Goal: Task Accomplishment & Management: Use online tool/utility

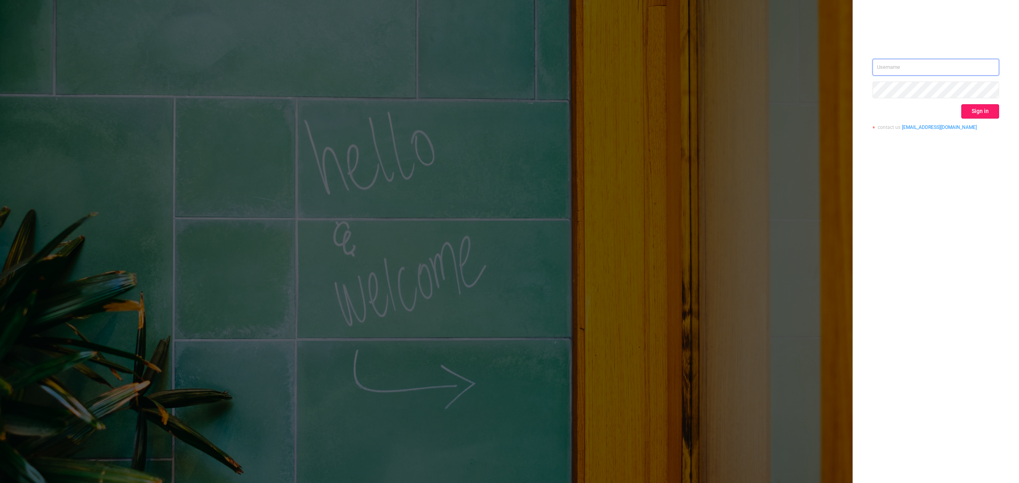
type input "[EMAIL_ADDRESS]"
click at [986, 111] on button "Sign in" at bounding box center [980, 111] width 38 height 14
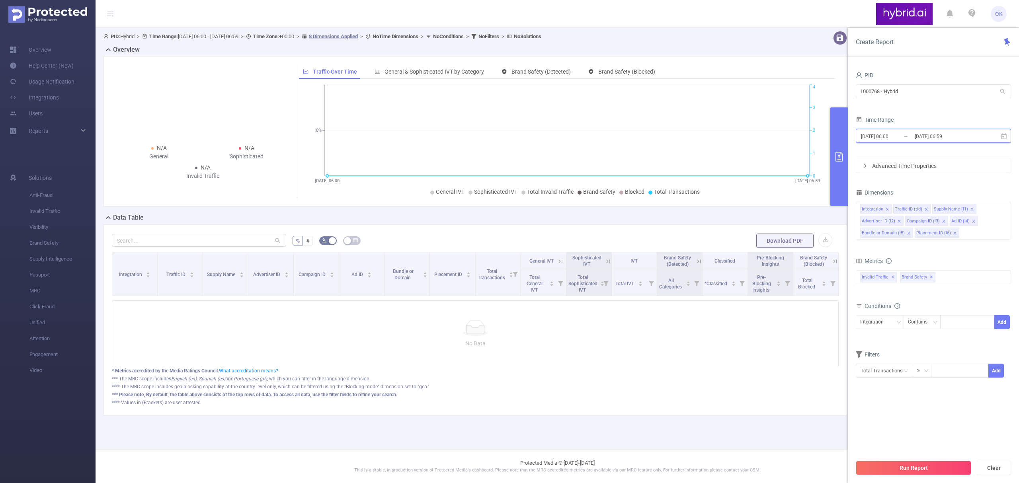
click at [938, 142] on span "[DATE] 06:00 _ [DATE] 06:59" at bounding box center [933, 136] width 155 height 14
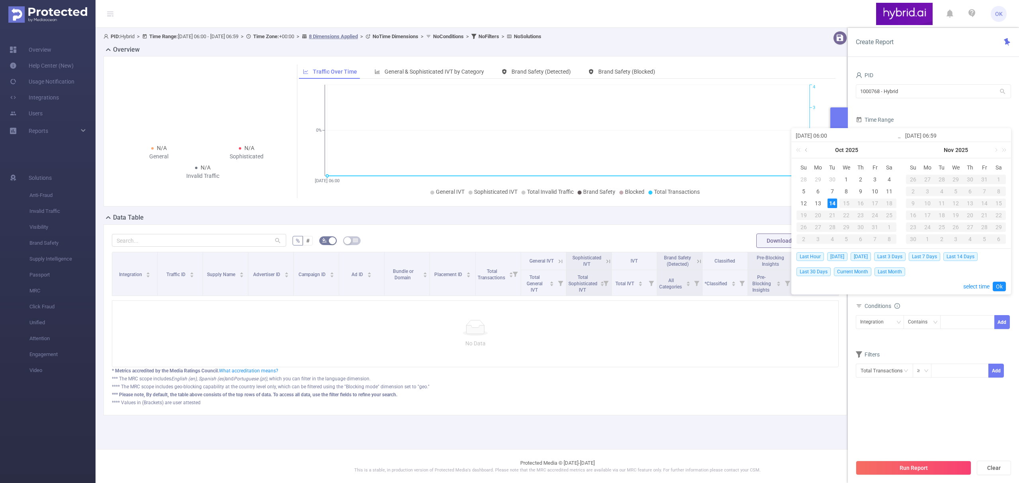
click at [807, 150] on link at bounding box center [806, 150] width 7 height 16
click at [817, 180] on div "1" at bounding box center [818, 180] width 10 height 10
click at [993, 150] on link at bounding box center [995, 150] width 7 height 16
click at [887, 151] on link at bounding box center [885, 150] width 7 height 16
click at [821, 201] on div "13" at bounding box center [818, 204] width 10 height 10
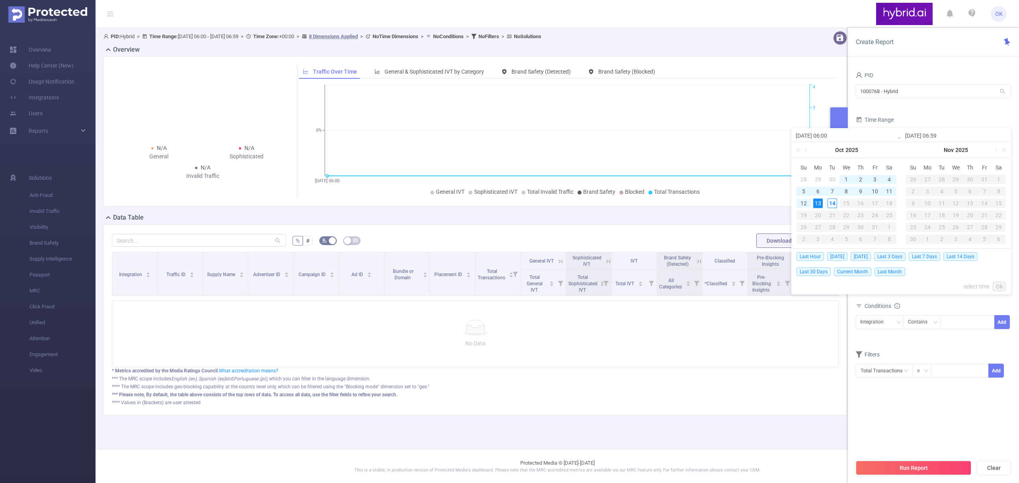
type input "[DATE] 06:00"
type input "[DATE] 06:59"
type input "[DATE] 06:00"
type input "[DATE] 06:59"
click at [970, 286] on link "select time" at bounding box center [976, 286] width 26 height 15
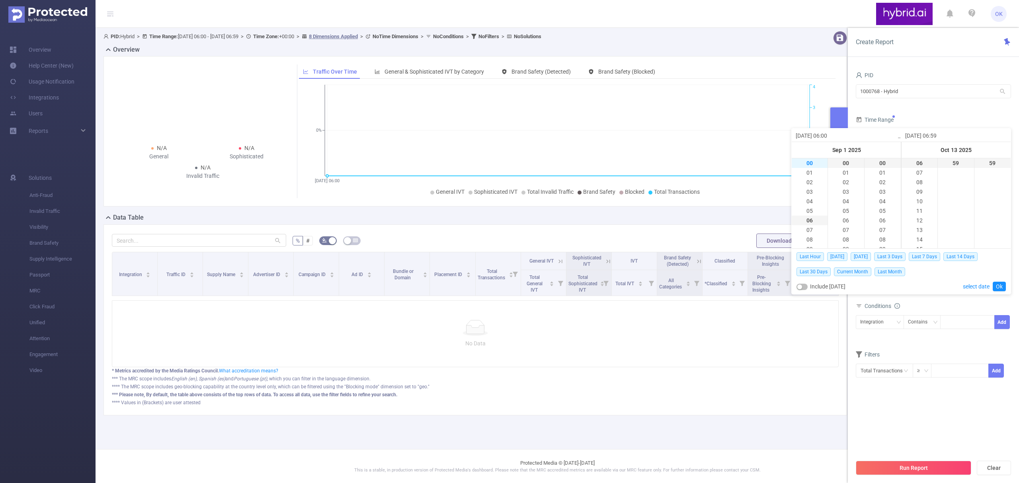
click at [805, 162] on li "00" at bounding box center [809, 163] width 36 height 10
type input "[DATE] 00:00"
click at [915, 165] on li "23" at bounding box center [919, 163] width 36 height 10
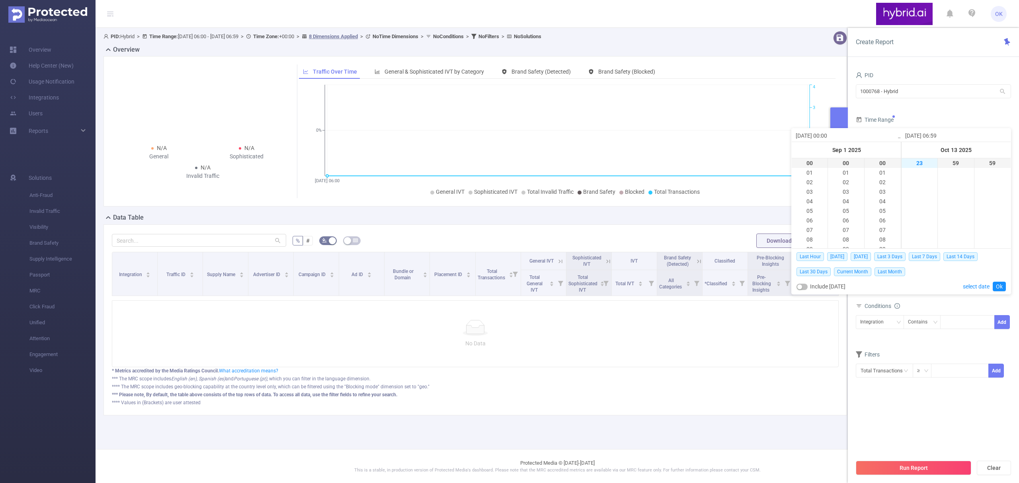
type input "[DATE] 23:59"
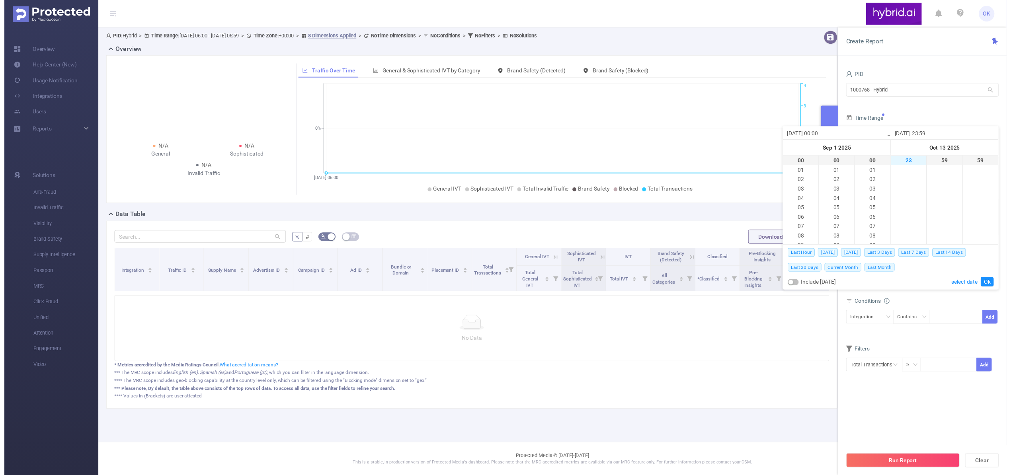
scroll to position [220, 0]
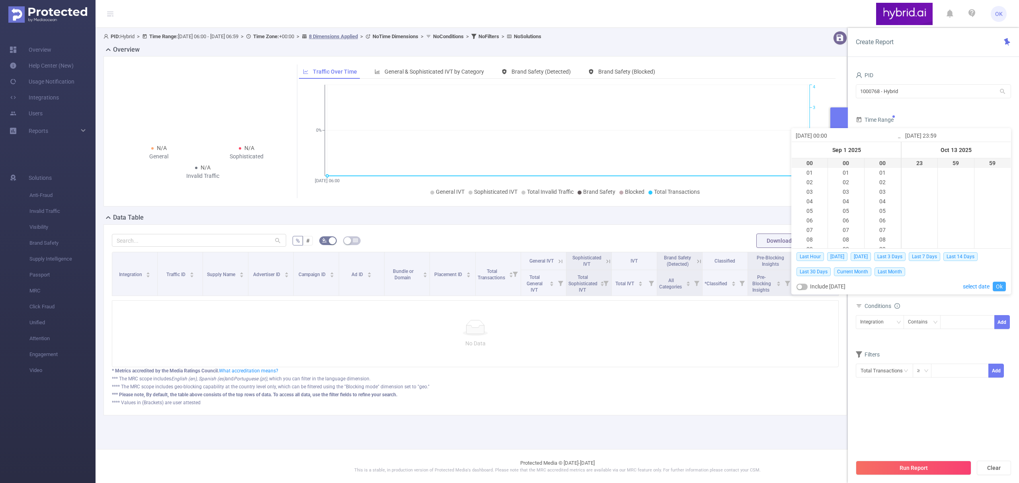
click at [1003, 287] on link "Ok" at bounding box center [998, 287] width 13 height 10
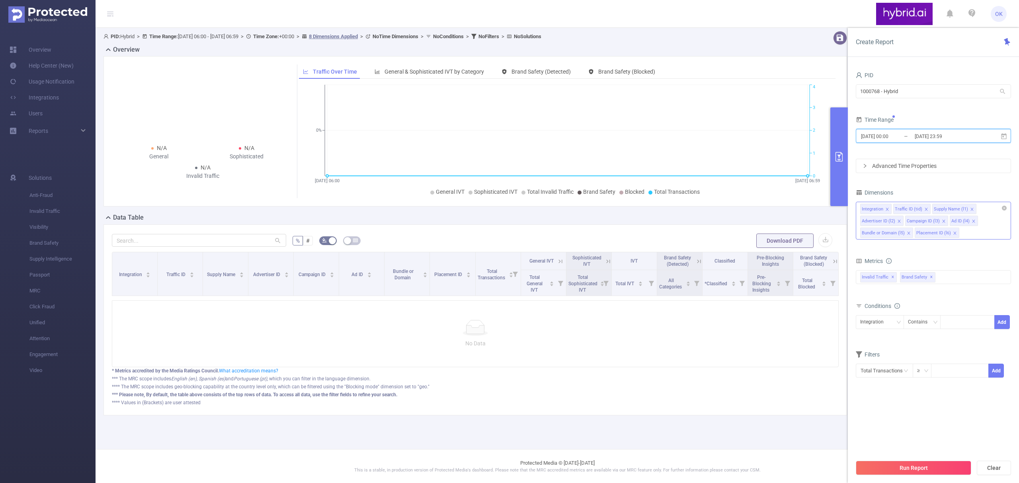
click at [885, 211] on icon "icon: close" at bounding box center [887, 209] width 4 height 4
click at [928, 222] on icon "icon: close" at bounding box center [928, 221] width 3 height 3
click at [998, 222] on icon "icon: close" at bounding box center [999, 221] width 4 height 4
click at [982, 211] on icon "icon: close" at bounding box center [983, 209] width 3 height 3
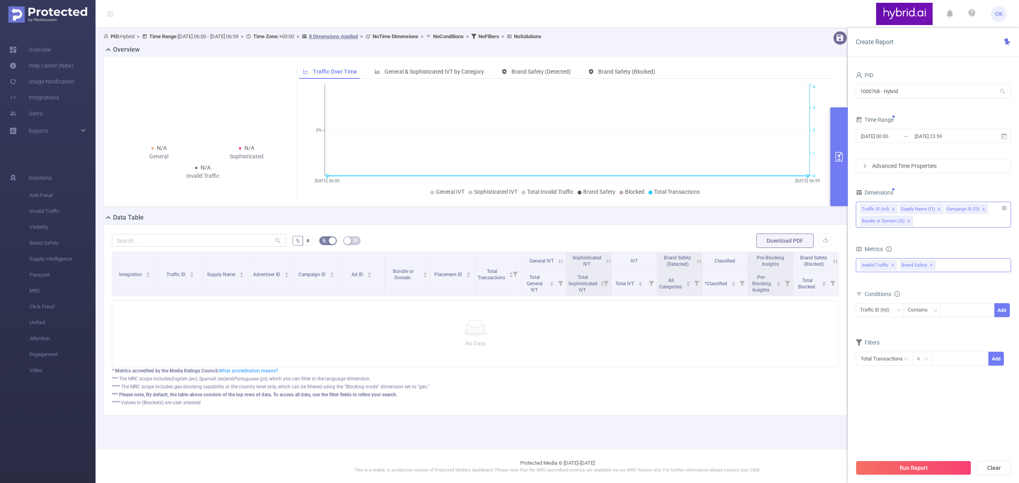
click at [978, 270] on div "Invalid Traffic ✕ Brand Safety ✕" at bounding box center [933, 265] width 155 height 14
click at [867, 269] on span at bounding box center [868, 268] width 6 height 6
click at [925, 389] on section "PID 1000768 - Hybrid 1000768 - Hybrid Time Range [DATE] 00:00 _ [DATE] 23:59 Ad…" at bounding box center [933, 263] width 155 height 386
click at [951, 314] on div at bounding box center [967, 310] width 46 height 13
paste input "68c026ff810d9811286df018"
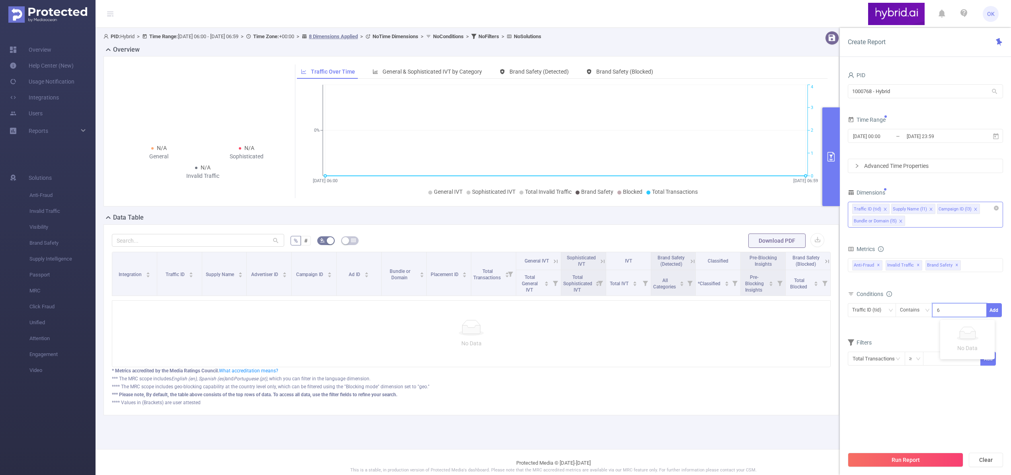
scroll to position [0, 16]
type input "68c026ff810d9811286df018"
click at [890, 309] on icon "icon: down" at bounding box center [890, 310] width 5 height 5
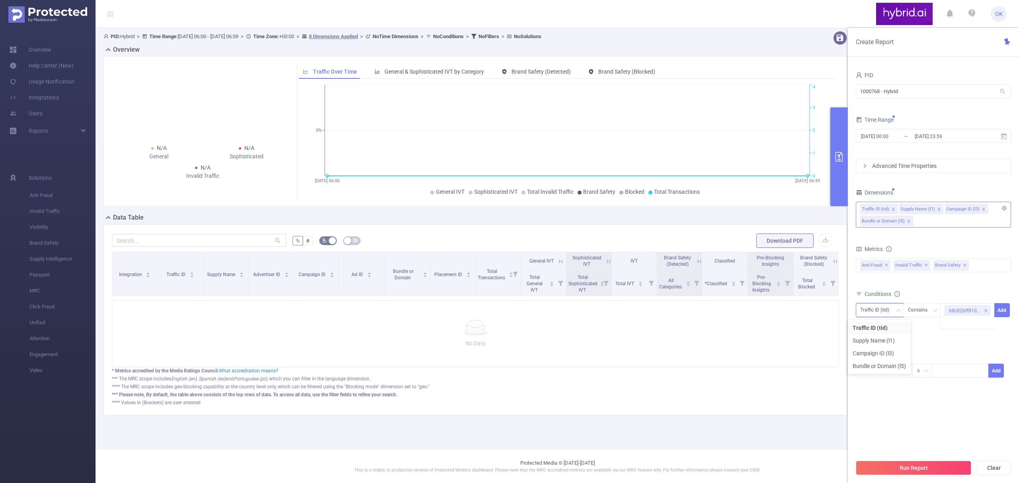
click at [973, 349] on form "Dimensions Traffic ID (tid) Supply Name (l1) Campaign ID (l3) Bundle or Domain …" at bounding box center [933, 287] width 155 height 201
click at [896, 311] on icon "icon: down" at bounding box center [898, 310] width 5 height 5
click at [957, 348] on form "Dimensions Traffic ID (tid) Supply Name (l1) Campaign ID (l3) Bundle or Domain …" at bounding box center [933, 287] width 155 height 201
click at [986, 312] on icon "icon: close-circle" at bounding box center [987, 309] width 5 height 5
click at [894, 312] on div "Traffic ID (tid)" at bounding box center [877, 310] width 35 height 13
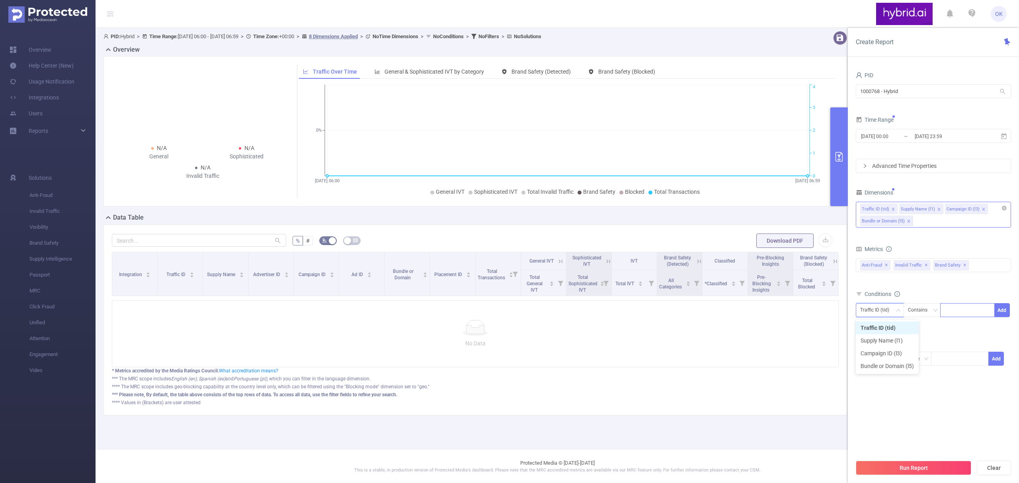
click at [951, 225] on div "Traffic ID (tid) Supply Name (l1) Campaign ID (l3) Bundle or Domain (l5)" at bounding box center [933, 215] width 155 height 26
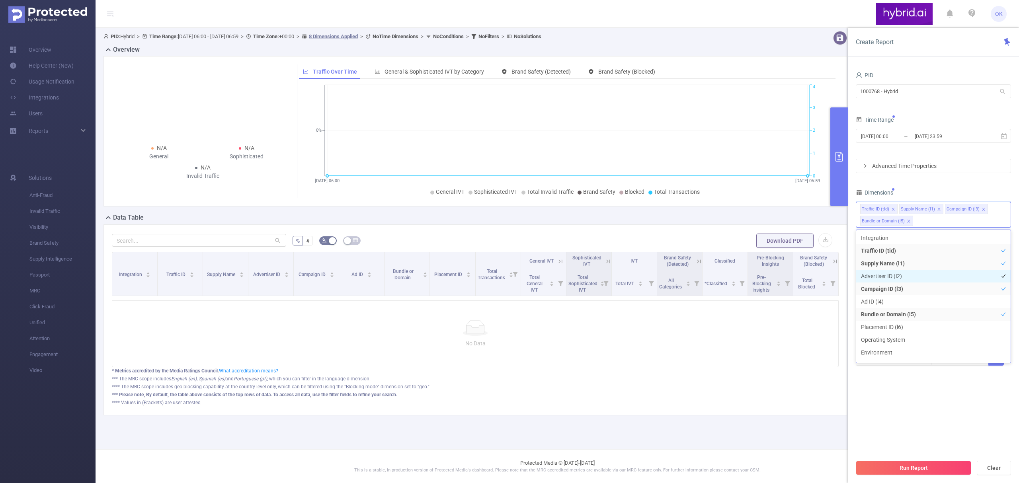
click at [883, 278] on li "Advertiser ID (l2)" at bounding box center [933, 276] width 154 height 13
click at [940, 414] on section "PID 1000768 - Hybrid 1000768 - Hybrid Time Range [DATE] 00:00 _ [DATE] 23:59 Ad…" at bounding box center [933, 263] width 155 height 386
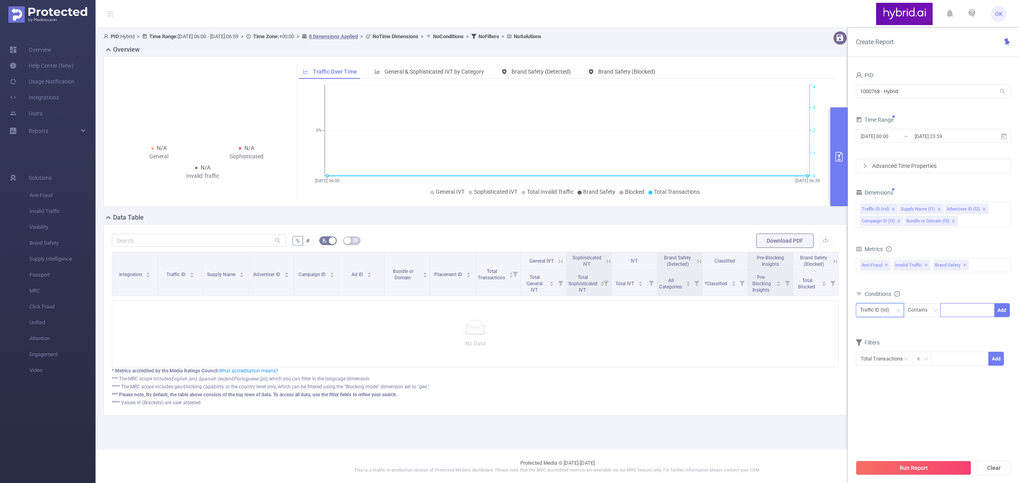
click at [897, 315] on div "Traffic ID (tid)" at bounding box center [879, 310] width 39 height 13
click at [883, 352] on li "Advertiser ID (l2)" at bounding box center [887, 353] width 63 height 13
click at [953, 312] on div at bounding box center [967, 310] width 46 height 13
paste input "68c026ff810d9811286df018"
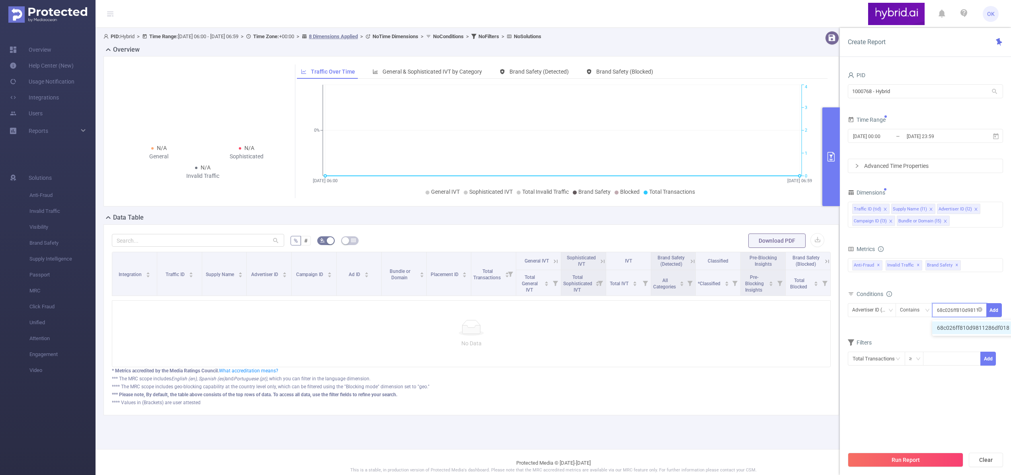
scroll to position [0, 16]
type input "68c026ff810d9811286df018"
click at [992, 314] on button "Add" at bounding box center [994, 310] width 16 height 14
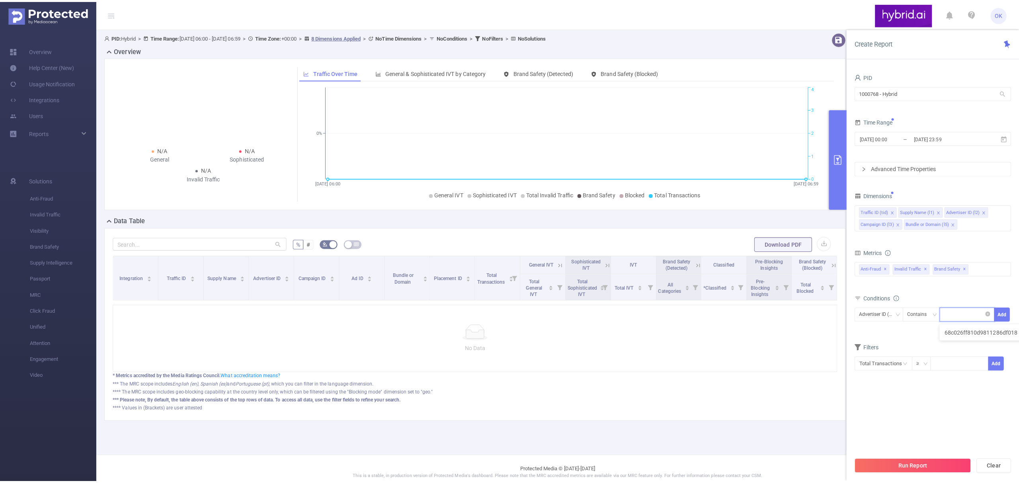
scroll to position [0, 0]
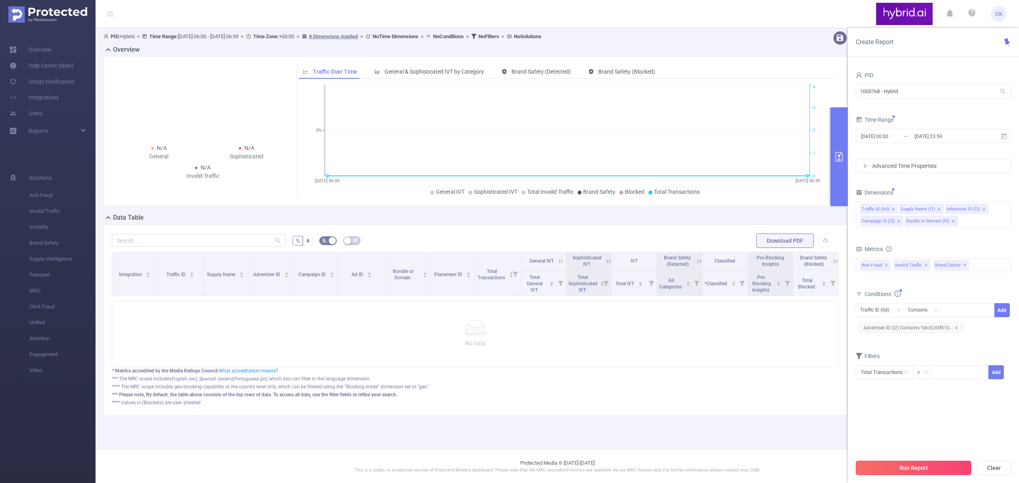
click at [923, 470] on button "Run Report" at bounding box center [913, 468] width 115 height 14
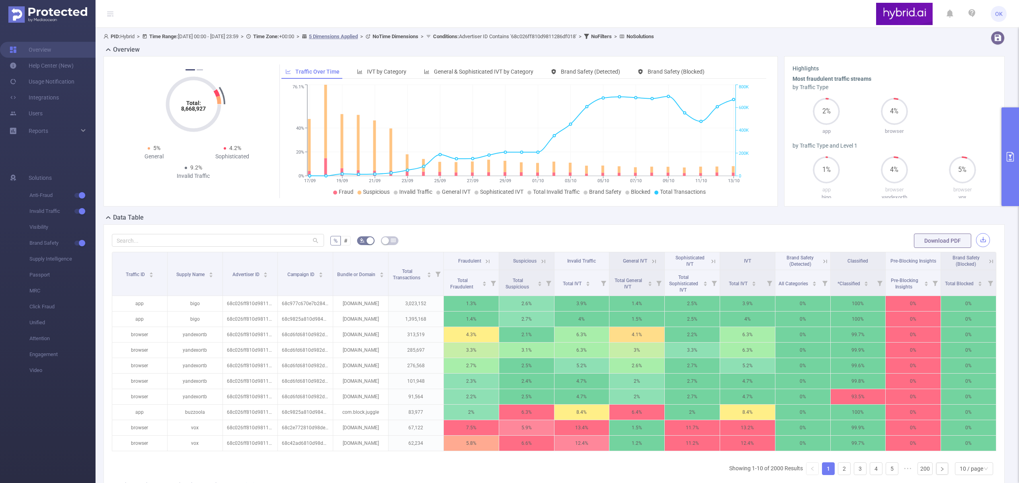
click at [976, 241] on button "button" at bounding box center [983, 240] width 14 height 14
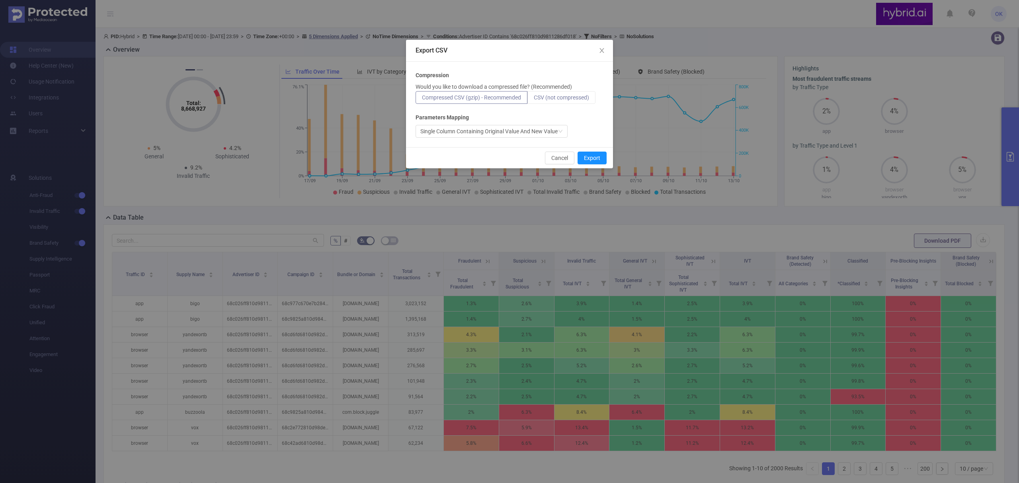
click at [569, 97] on span "CSV (not compressed)" at bounding box center [561, 97] width 55 height 6
click at [534, 99] on input "CSV (not compressed)" at bounding box center [534, 99] width 0 height 0
click at [595, 159] on button "Export" at bounding box center [591, 158] width 29 height 13
